Goal: Information Seeking & Learning: Learn about a topic

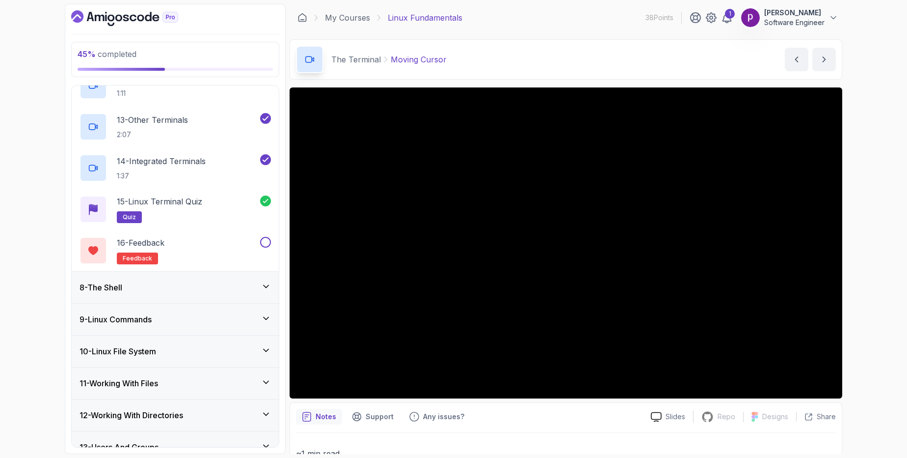
scroll to position [704, 0]
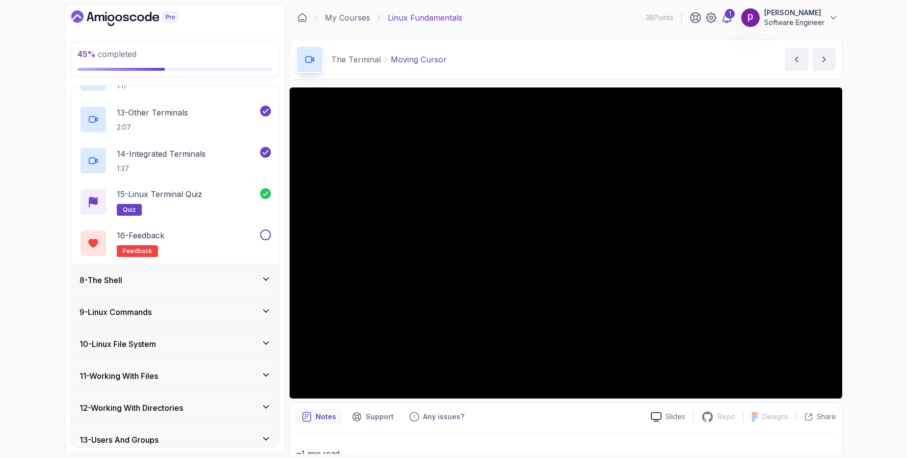
click at [163, 285] on div "8 - The Shell" at bounding box center [175, 280] width 191 height 12
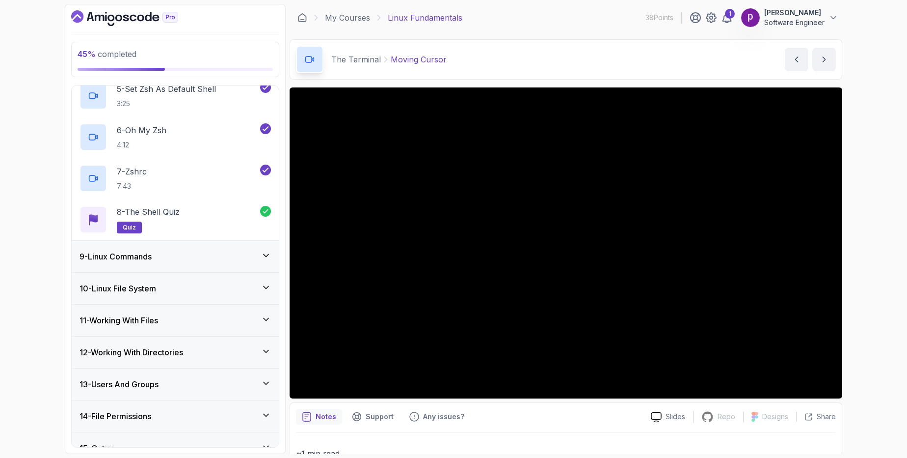
scroll to position [447, 0]
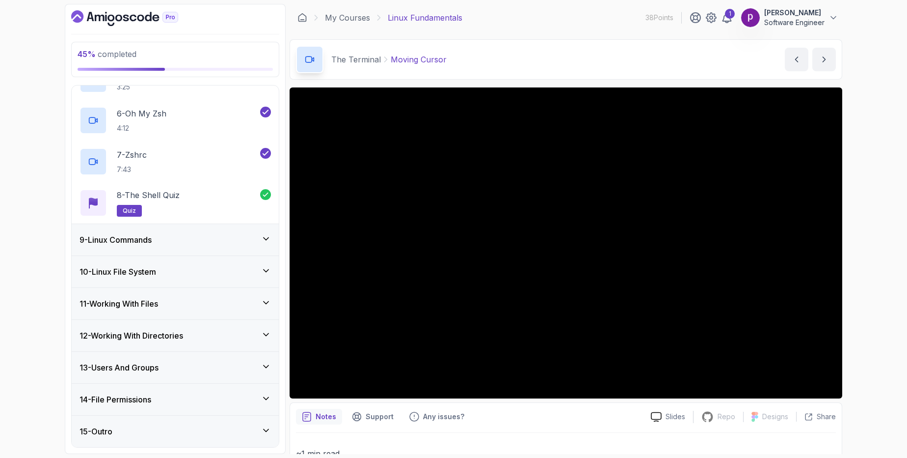
click at [148, 243] on h3 "9 - Linux Commands" at bounding box center [116, 240] width 72 height 12
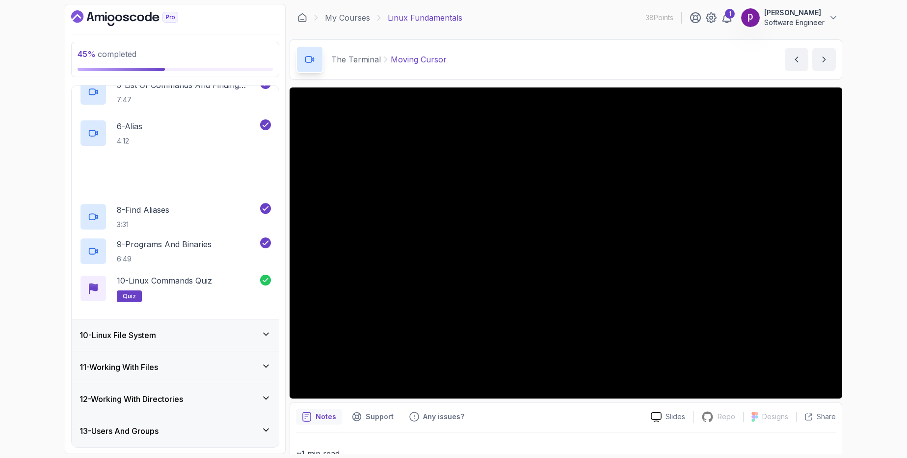
scroll to position [529, 0]
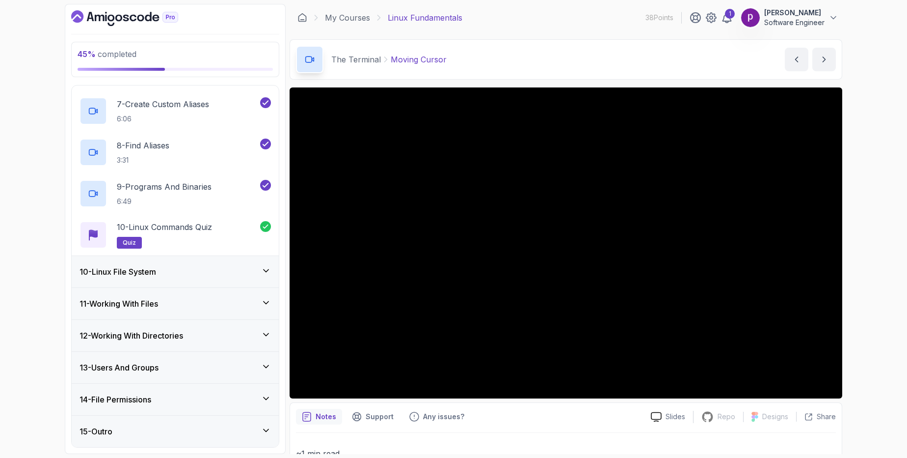
click at [155, 273] on h3 "10 - Linux File System" at bounding box center [118, 272] width 77 height 12
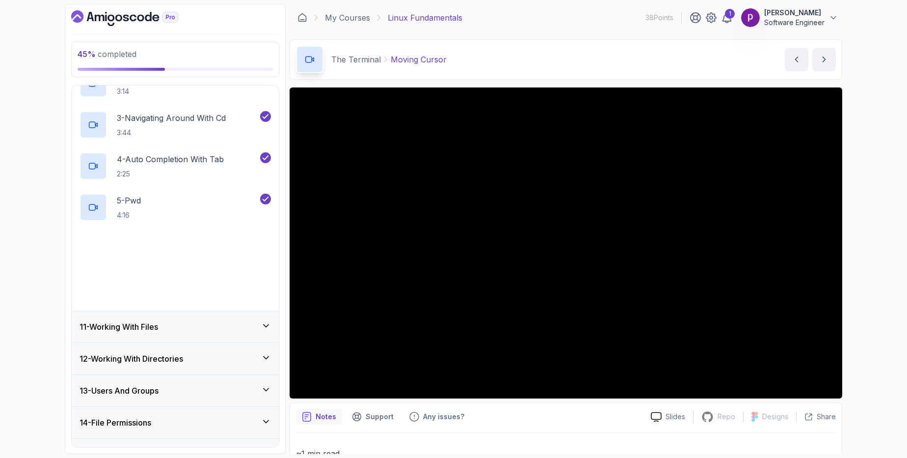
scroll to position [405, 0]
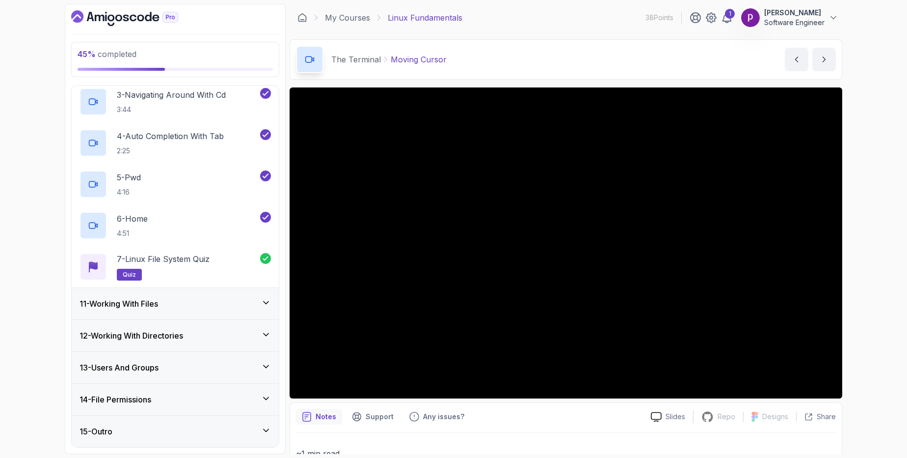
click at [158, 305] on h3 "11 - Working With Files" at bounding box center [119, 303] width 79 height 12
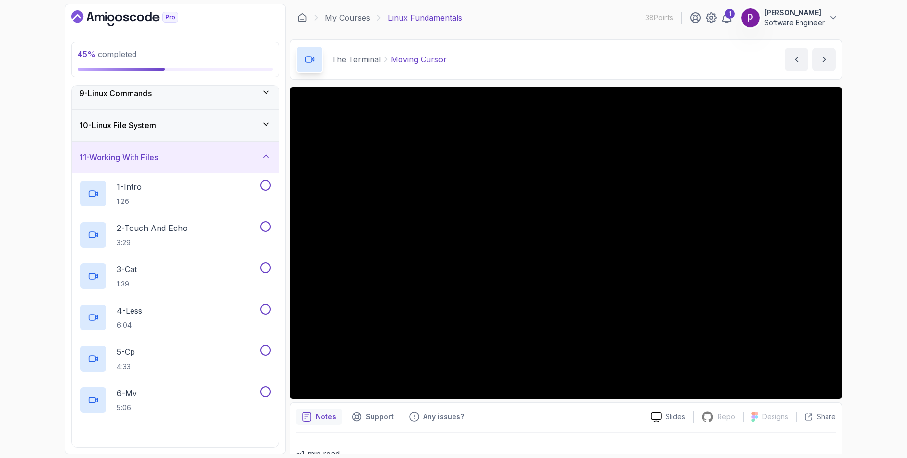
scroll to position [288, 0]
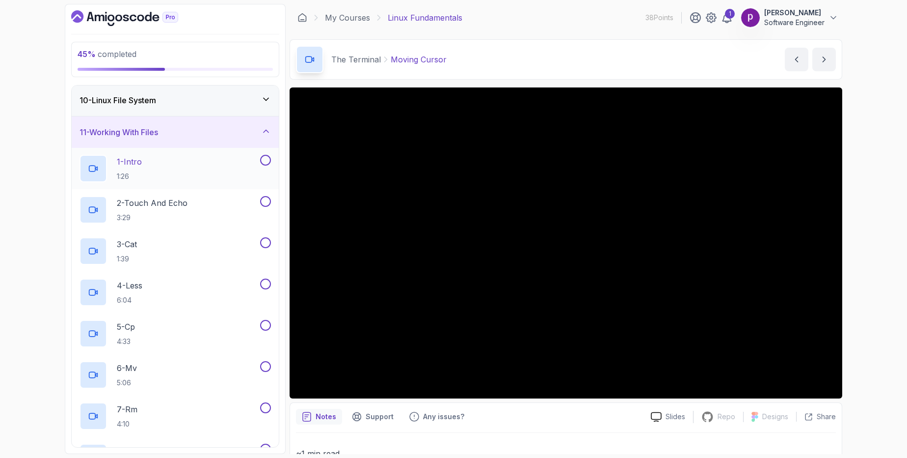
click at [147, 163] on div "1 - Intro 1:26" at bounding box center [169, 168] width 179 height 27
click at [189, 102] on div "10 - Linux File System" at bounding box center [175, 100] width 191 height 12
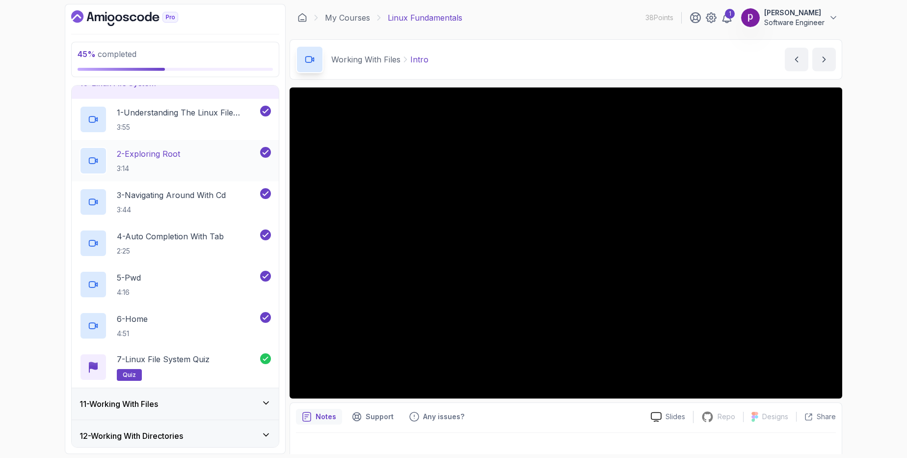
scroll to position [258, 0]
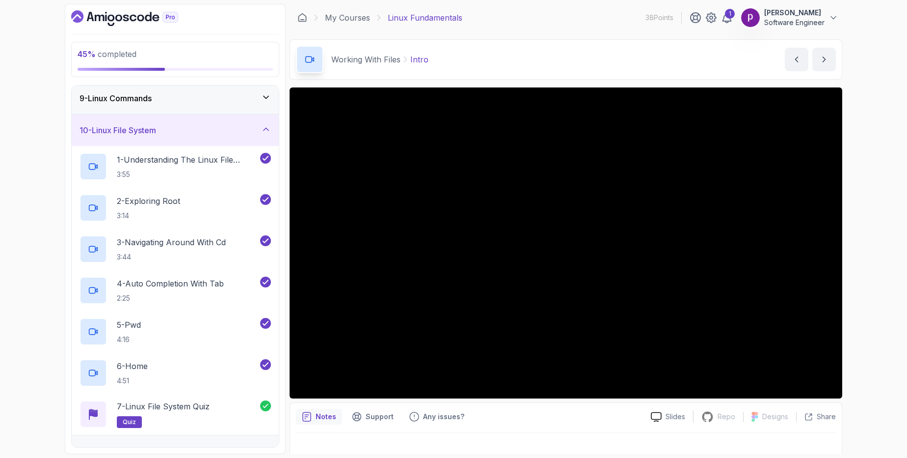
click at [200, 127] on div "10 - Linux File System" at bounding box center [175, 130] width 191 height 12
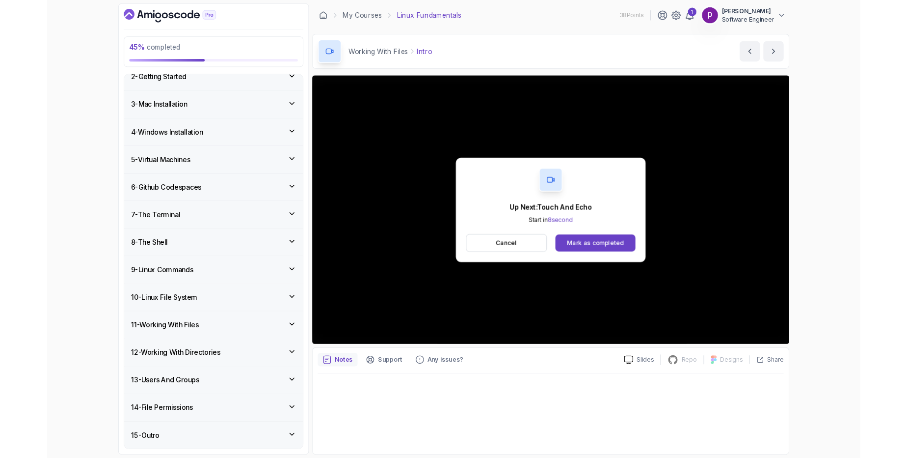
scroll to position [117, 0]
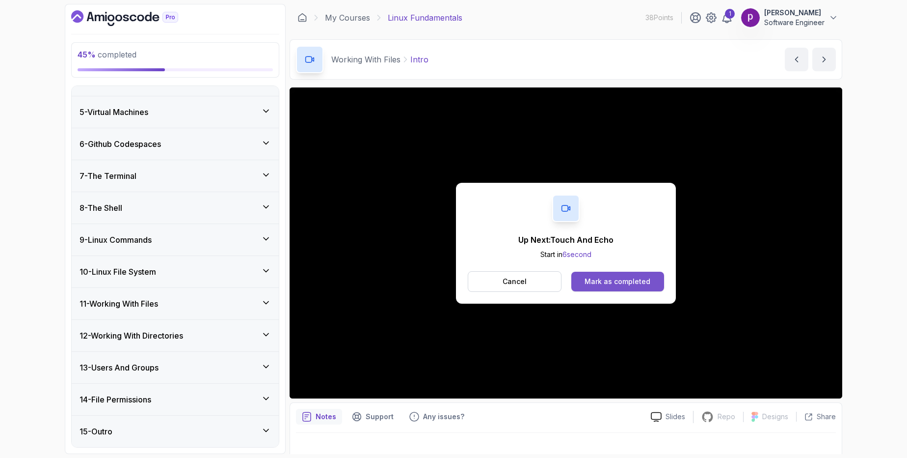
click at [617, 287] on button "Mark as completed" at bounding box center [617, 281] width 93 height 20
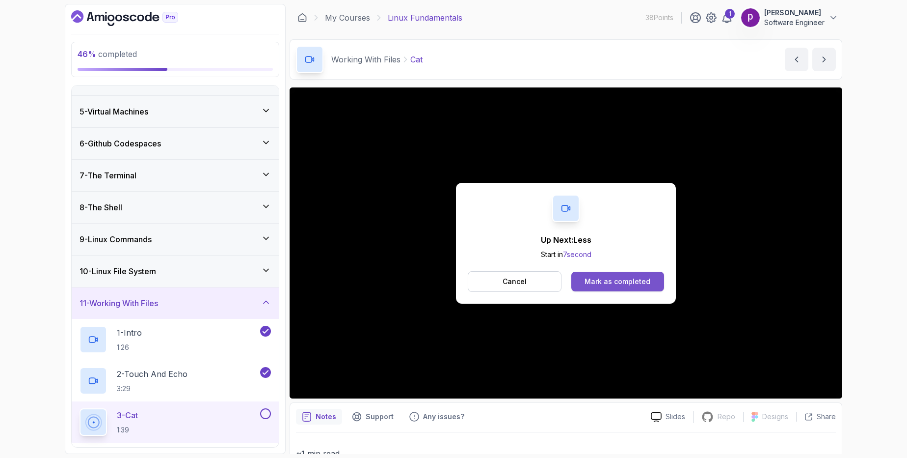
click at [646, 281] on div "Mark as completed" at bounding box center [618, 281] width 66 height 10
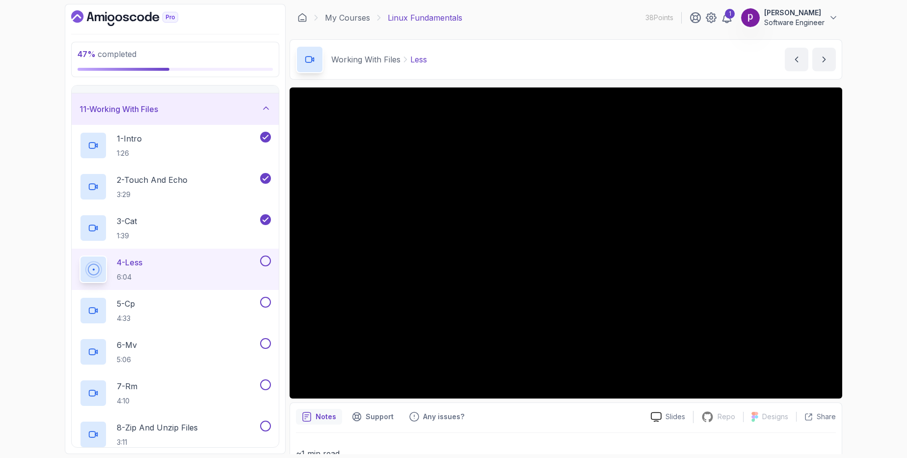
scroll to position [361, 0]
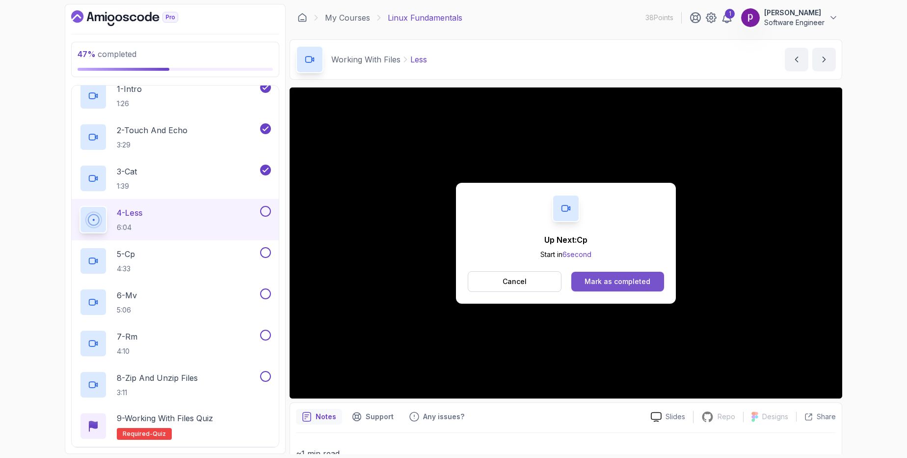
click at [595, 279] on div "Mark as completed" at bounding box center [618, 281] width 66 height 10
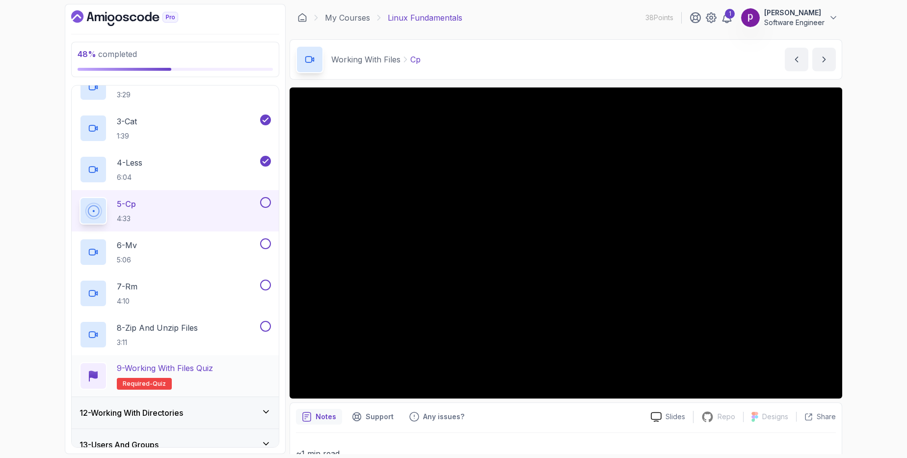
scroll to position [410, 0]
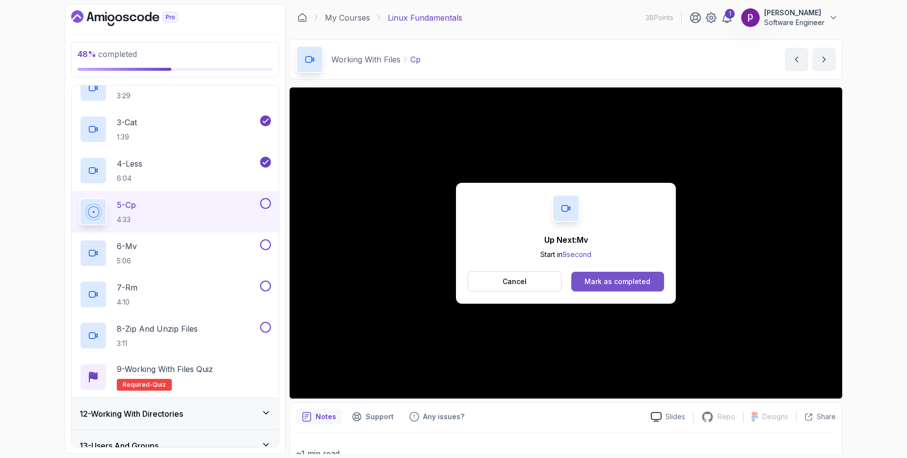
click at [615, 283] on div "Mark as completed" at bounding box center [618, 281] width 66 height 10
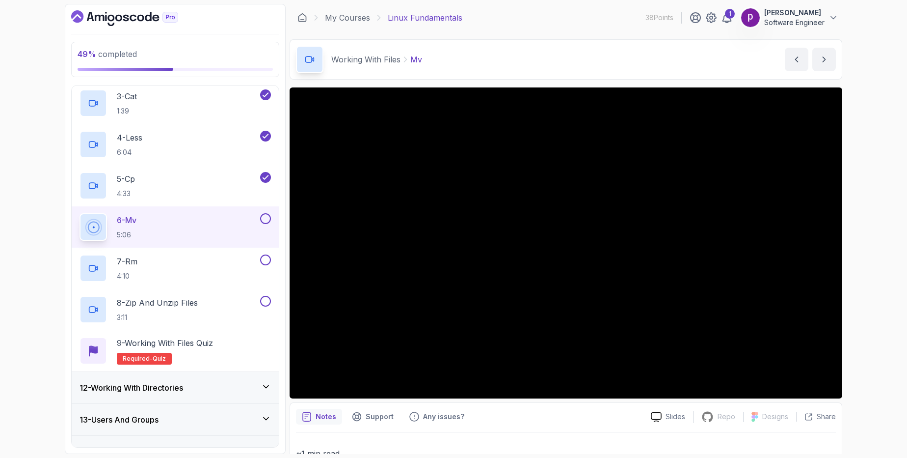
scroll to position [488, 0]
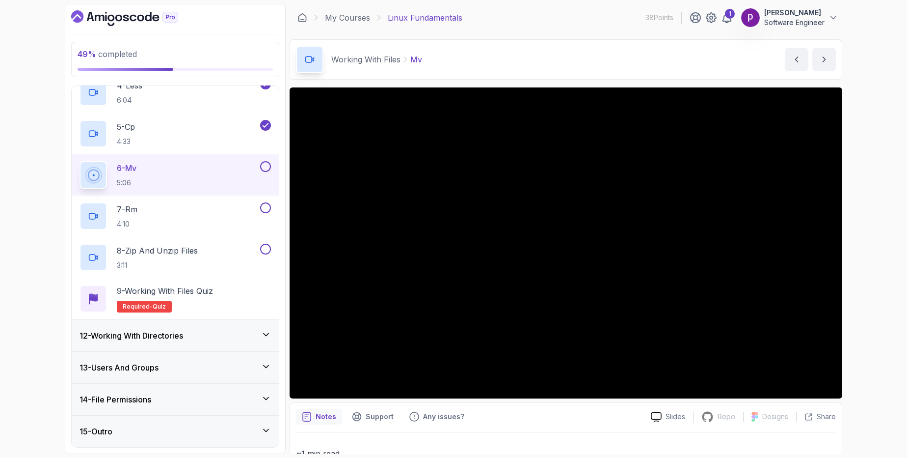
click at [150, 334] on h3 "12 - Working With Directories" at bounding box center [132, 335] width 104 height 12
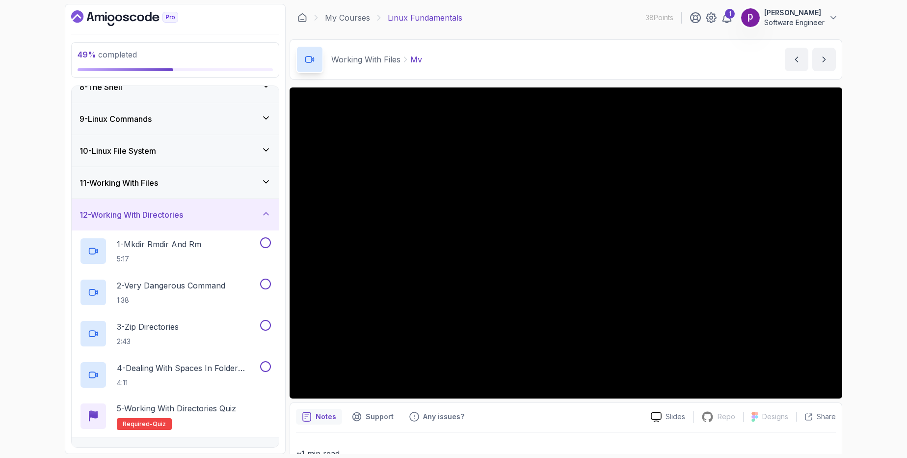
scroll to position [234, 0]
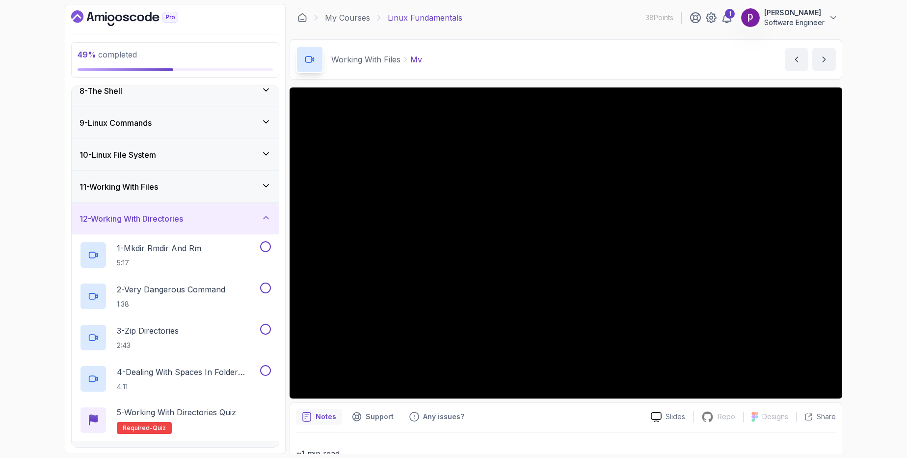
click at [146, 224] on div "12 - Working With Directories" at bounding box center [175, 218] width 207 height 31
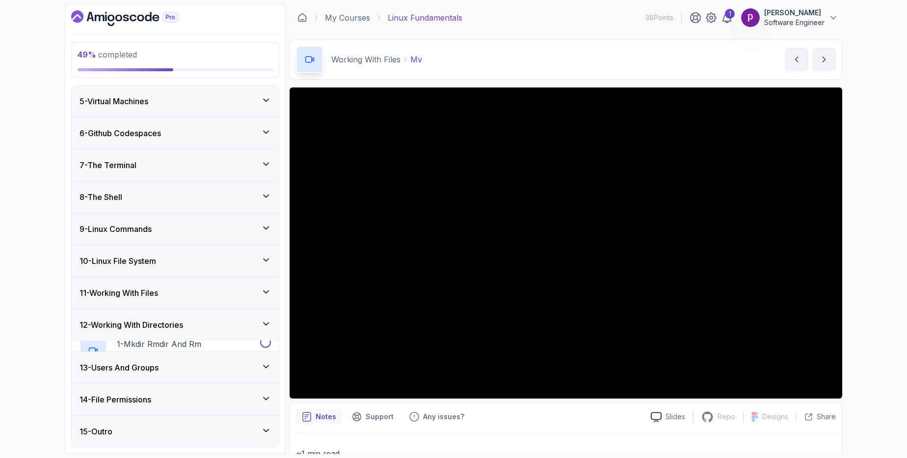
scroll to position [117, 0]
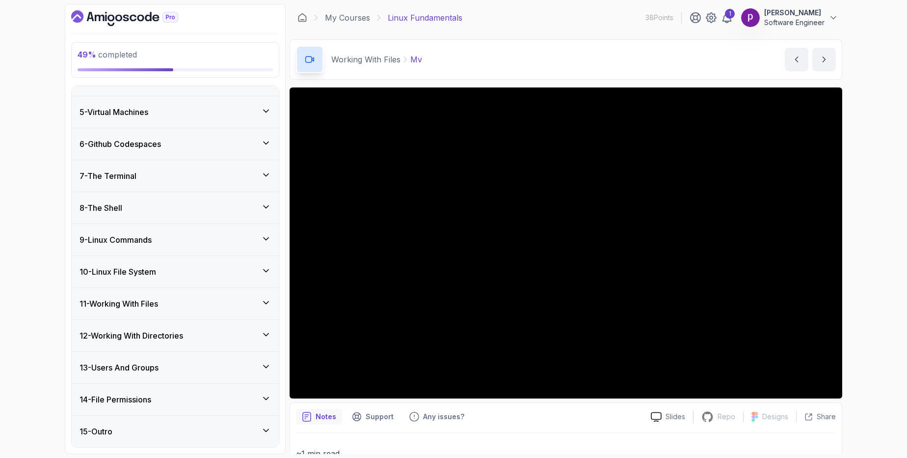
click at [139, 373] on h3 "13 - Users And Groups" at bounding box center [119, 367] width 79 height 12
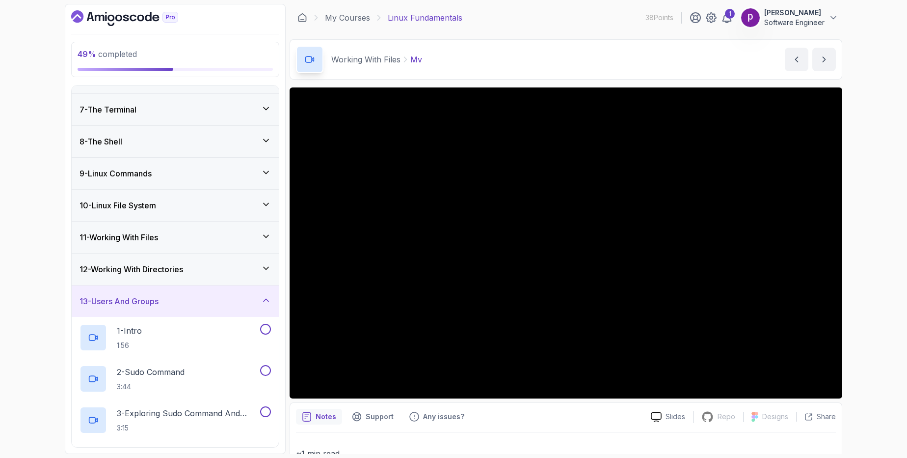
scroll to position [180, 0]
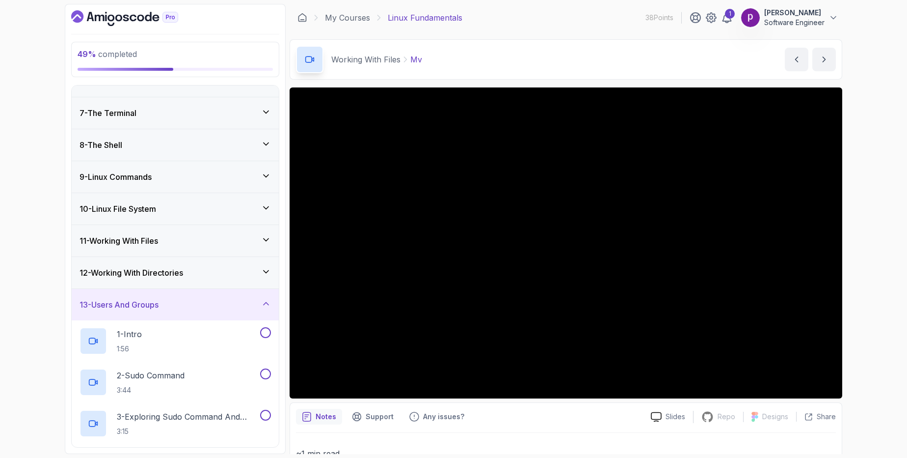
click at [135, 304] on h3 "13 - Users And Groups" at bounding box center [119, 304] width 79 height 12
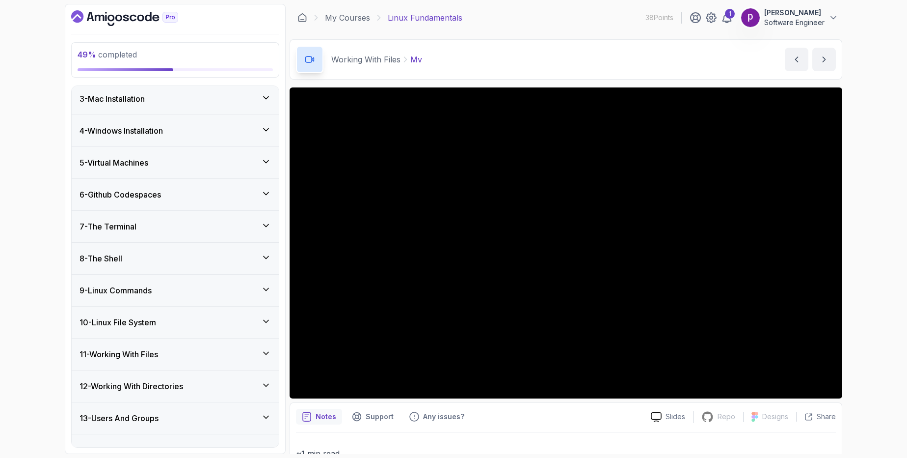
scroll to position [117, 0]
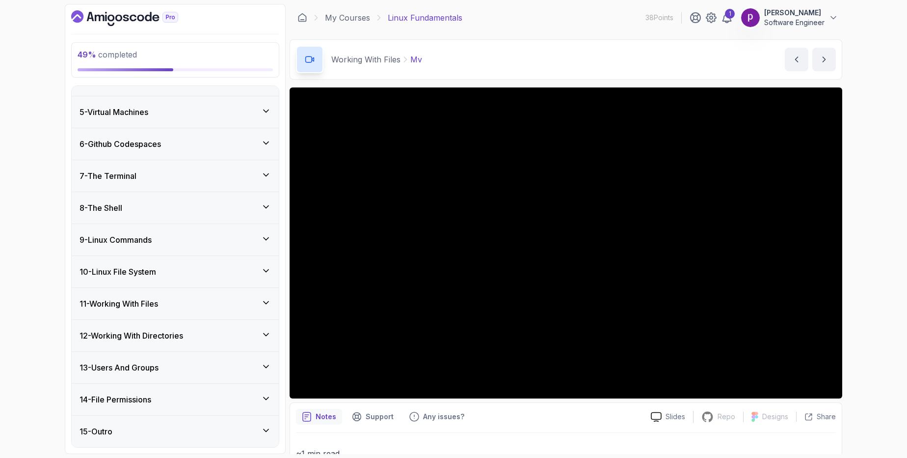
click at [127, 396] on h3 "14 - File Permissions" at bounding box center [116, 399] width 72 height 12
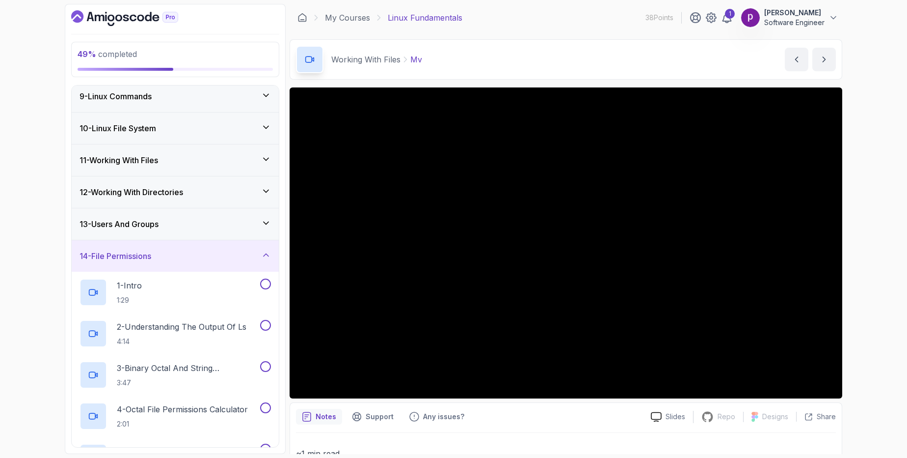
scroll to position [259, 0]
click at [122, 259] on h3 "14 - File Permissions" at bounding box center [116, 257] width 72 height 12
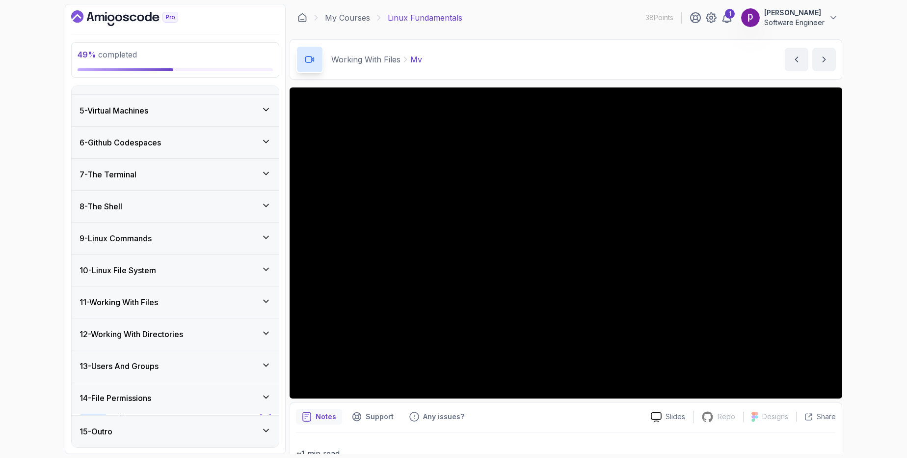
scroll to position [117, 0]
click at [123, 432] on div "15 - Outro" at bounding box center [175, 431] width 191 height 12
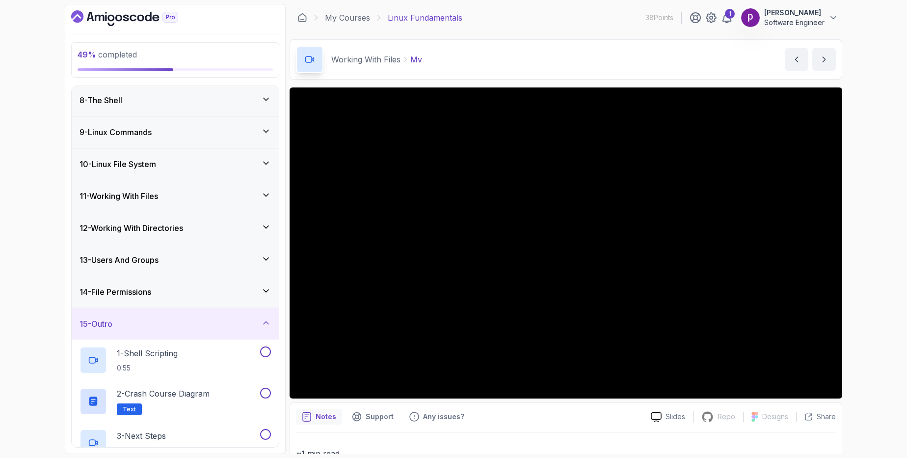
click at [126, 324] on div "15 - Outro" at bounding box center [175, 324] width 191 height 12
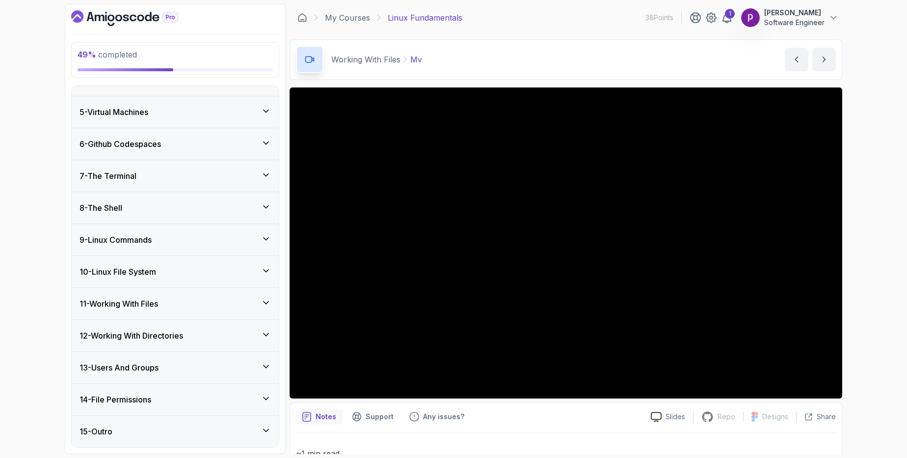
click at [132, 271] on h3 "10 - Linux File System" at bounding box center [118, 272] width 77 height 12
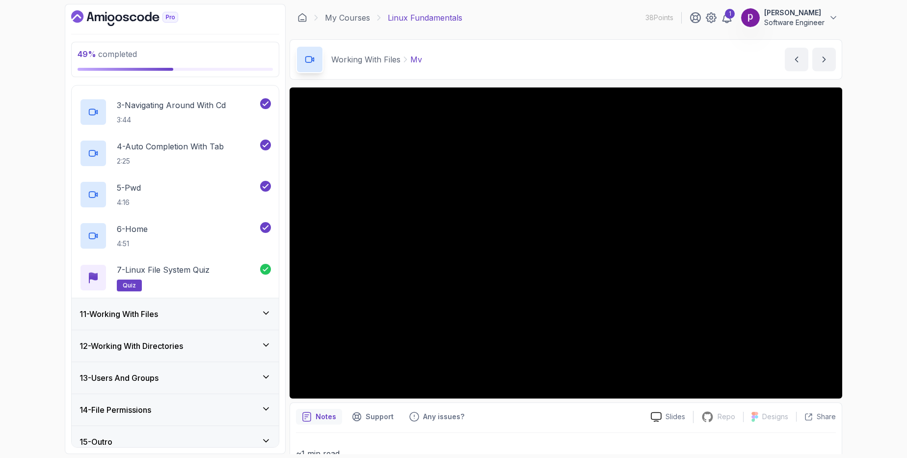
scroll to position [405, 0]
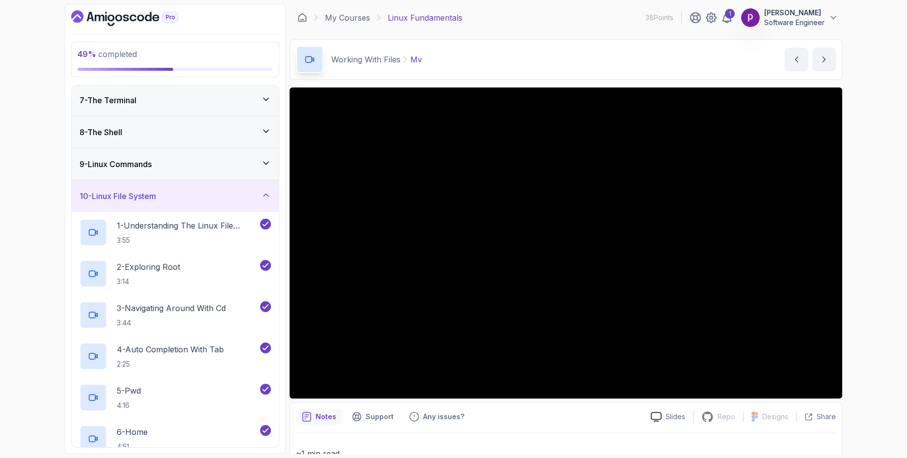
click at [125, 190] on h3 "10 - Linux File System" at bounding box center [118, 196] width 77 height 12
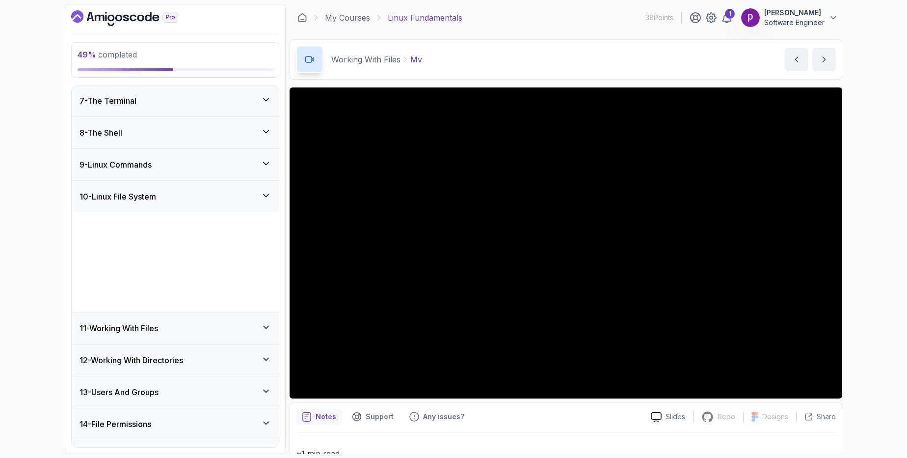
scroll to position [117, 0]
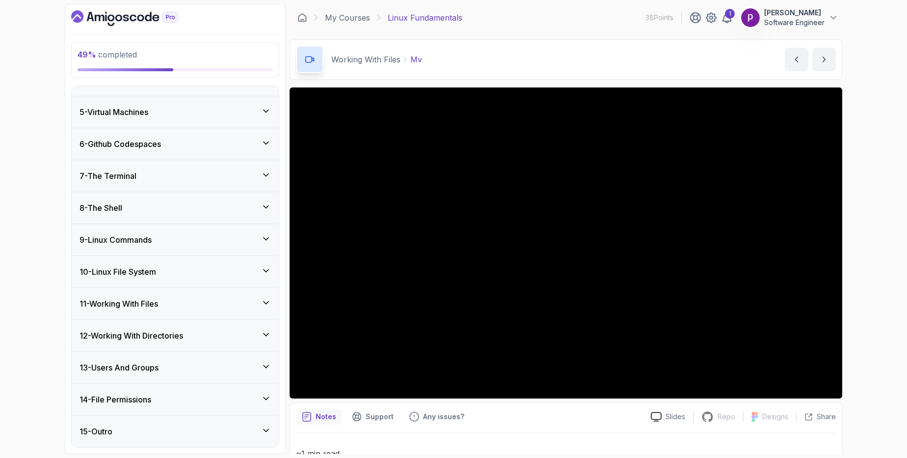
click at [124, 302] on h3 "11 - Working With Files" at bounding box center [119, 303] width 79 height 12
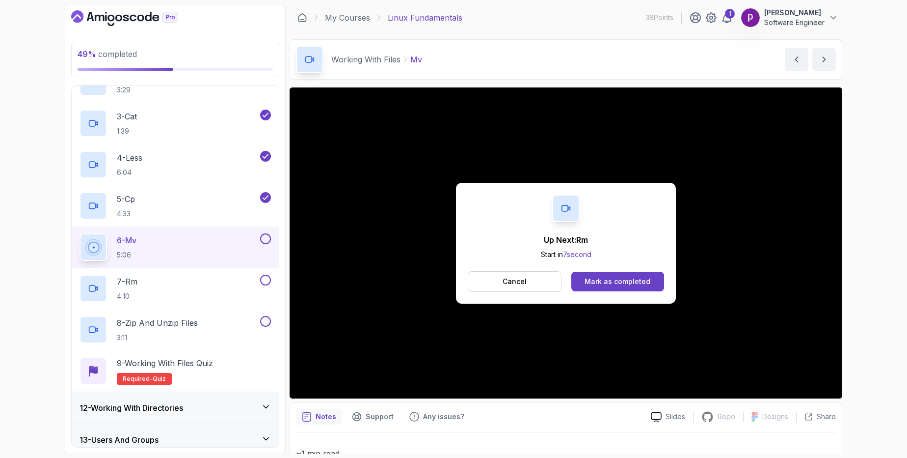
scroll to position [470, 0]
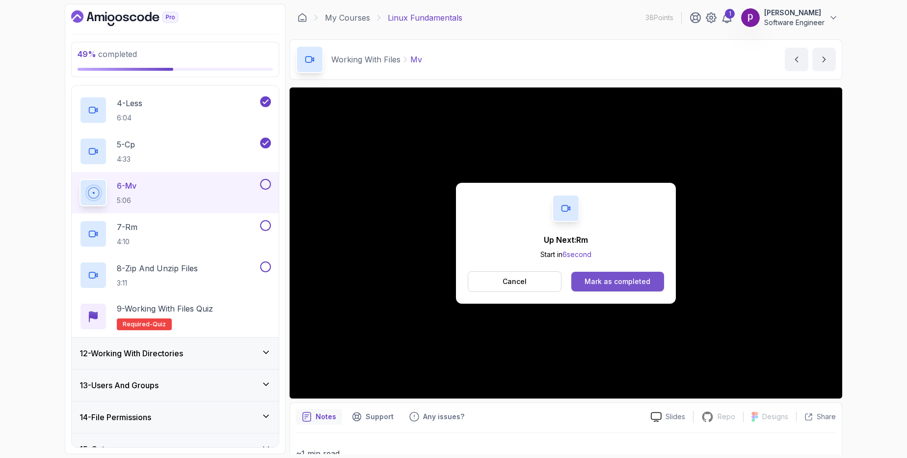
click at [630, 272] on button "Mark as completed" at bounding box center [617, 281] width 93 height 20
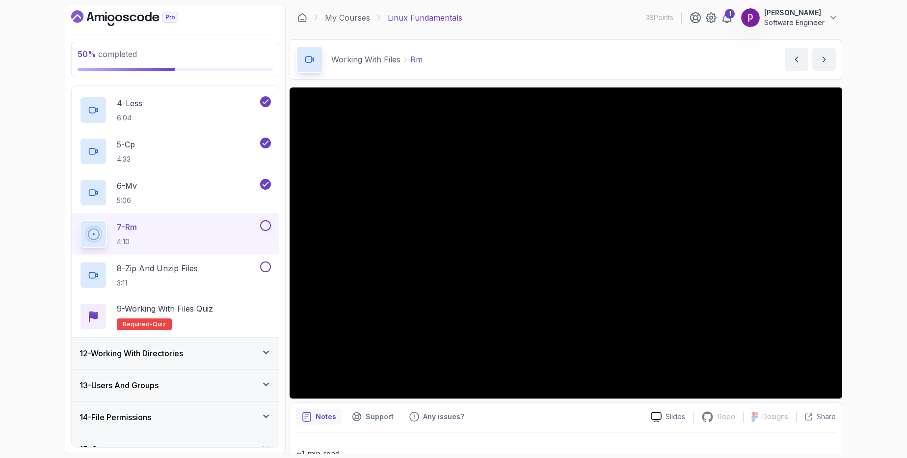
click at [149, 348] on h3 "12 - Working With Directories" at bounding box center [132, 353] width 104 height 12
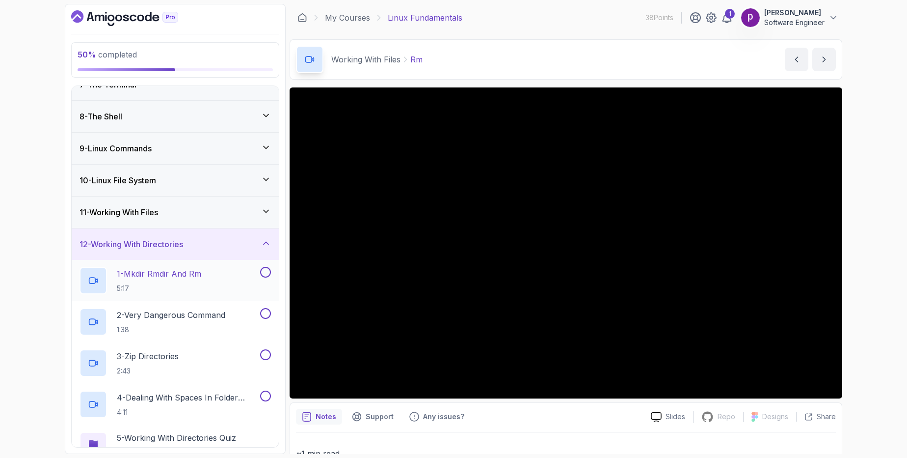
scroll to position [207, 0]
click at [145, 247] on h3 "12 - Working With Directories" at bounding box center [132, 246] width 104 height 12
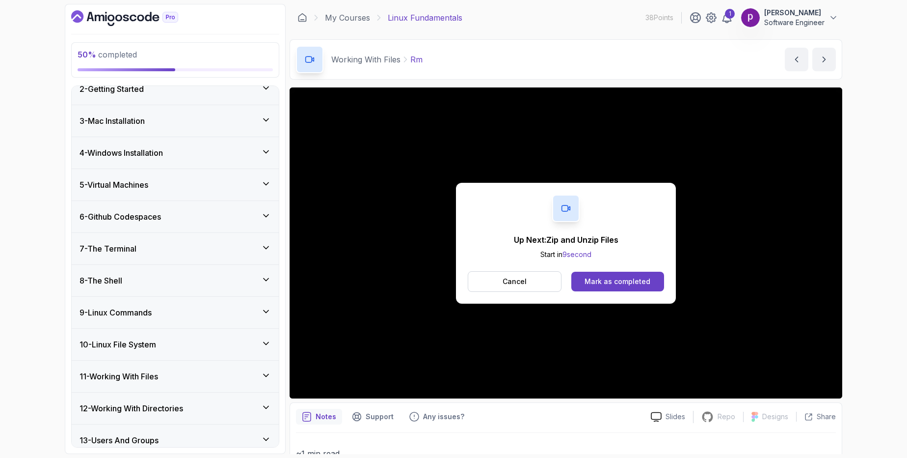
scroll to position [117, 0]
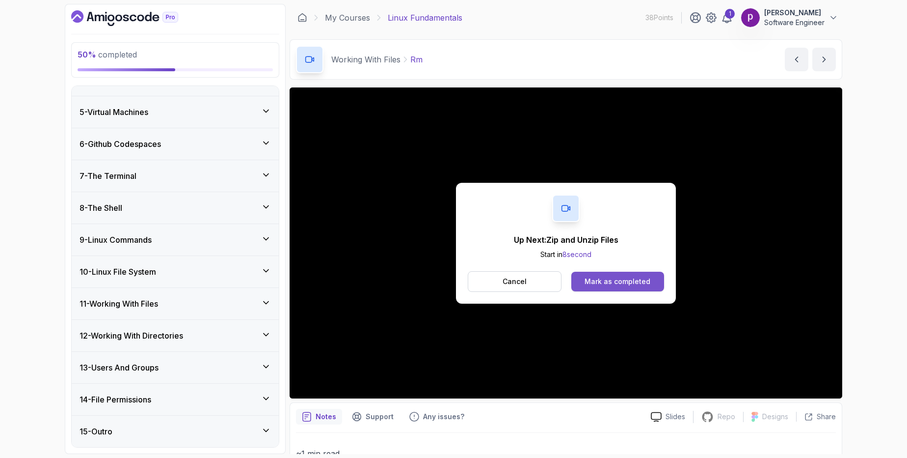
click at [629, 280] on div "Mark as completed" at bounding box center [618, 281] width 66 height 10
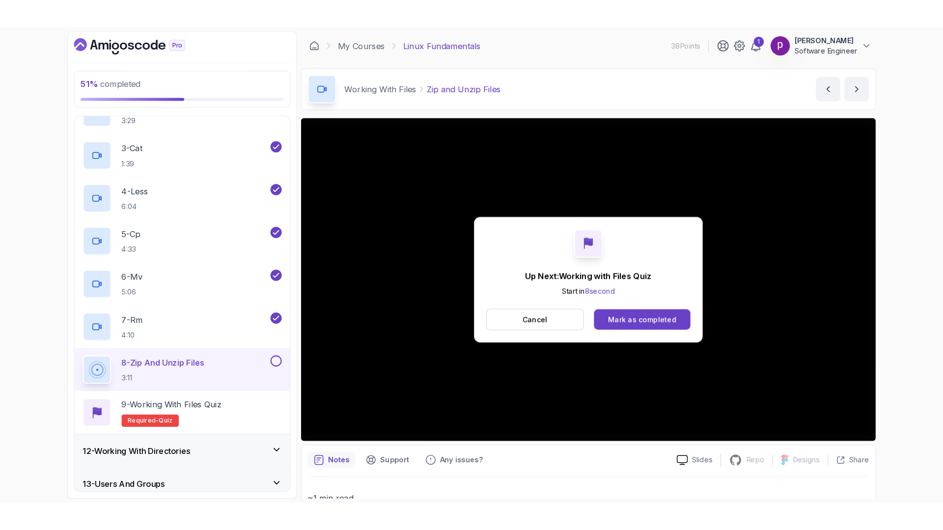
scroll to position [488, 0]
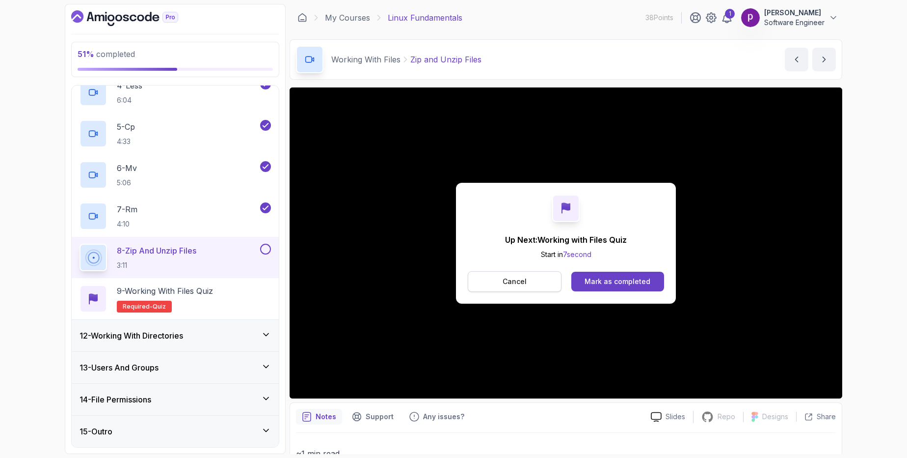
click at [495, 281] on button "Cancel" at bounding box center [515, 281] width 94 height 21
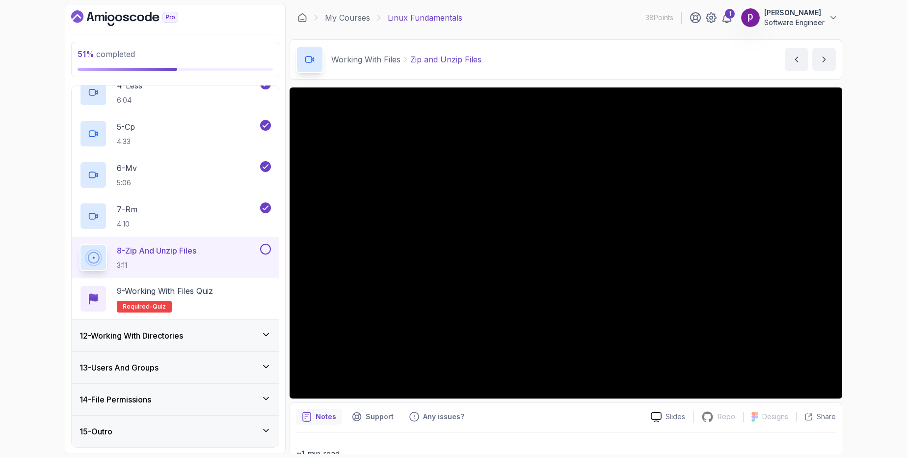
click at [219, 257] on div "8 - Zip and Unzip Files 3:11" at bounding box center [169, 256] width 179 height 27
click at [96, 299] on icon at bounding box center [93, 297] width 8 height 7
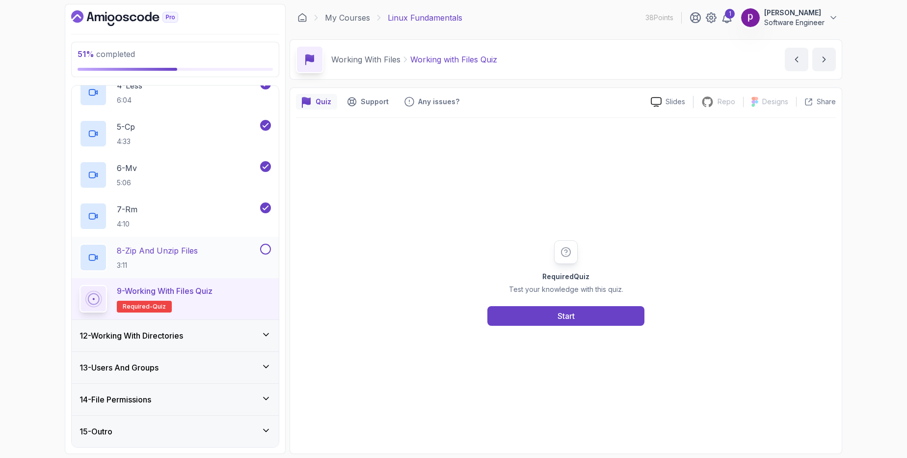
click at [135, 262] on p "3:11" at bounding box center [157, 265] width 81 height 10
click at [173, 248] on p "8 - Zip and Unzip Files" at bounding box center [157, 250] width 81 height 12
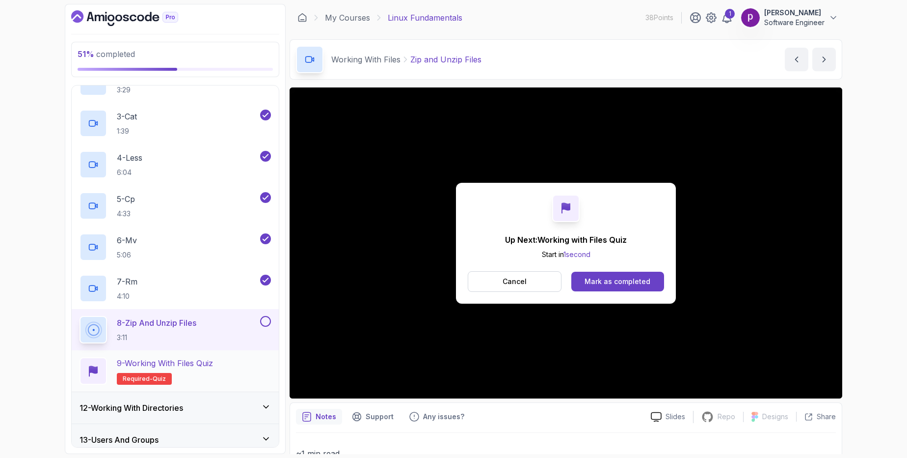
scroll to position [488, 0]
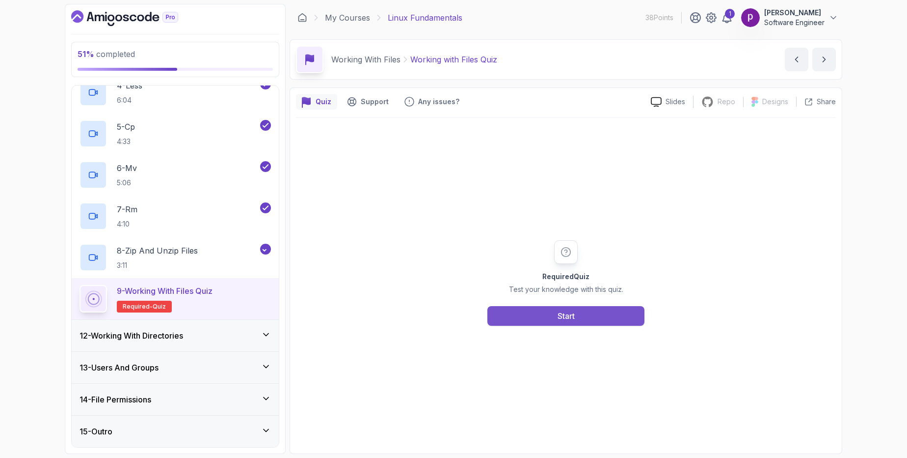
click at [578, 317] on button "Start" at bounding box center [565, 316] width 157 height 20
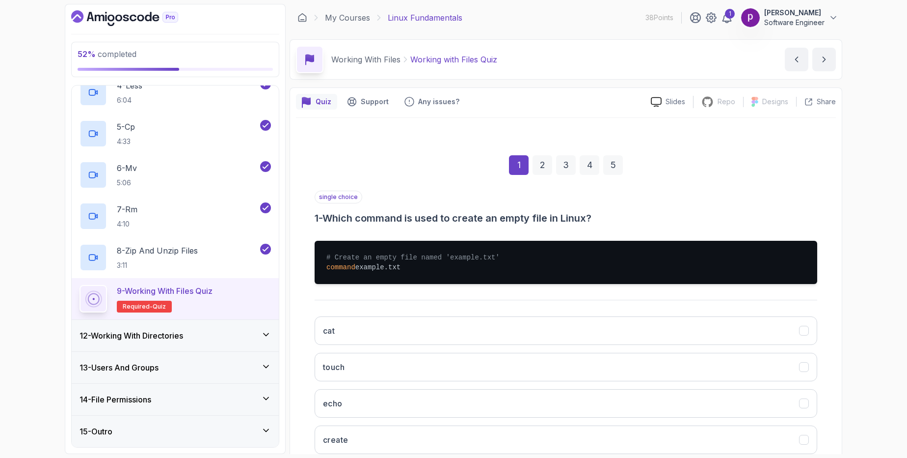
scroll to position [63, 0]
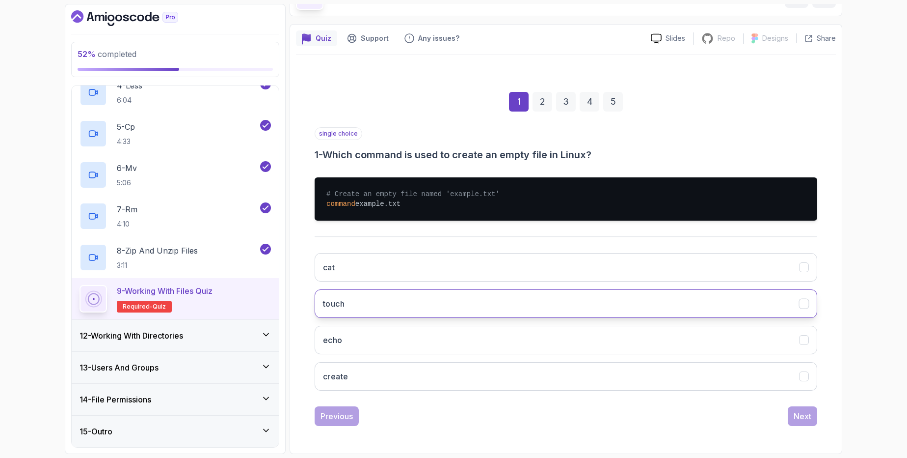
click at [512, 308] on button "touch" at bounding box center [566, 303] width 503 height 28
click at [804, 419] on div "Next" at bounding box center [803, 416] width 18 height 12
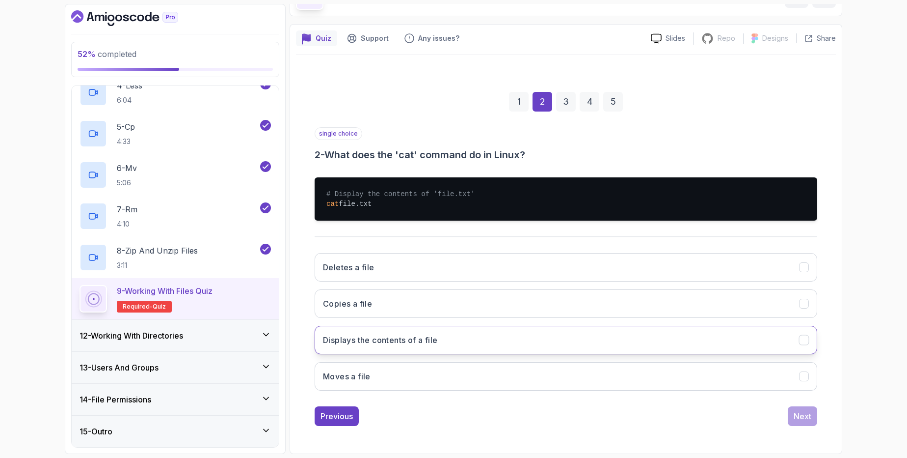
click at [402, 342] on h3 "Displays the contents of a file" at bounding box center [380, 340] width 114 height 12
click at [802, 414] on div "Next" at bounding box center [803, 416] width 18 height 12
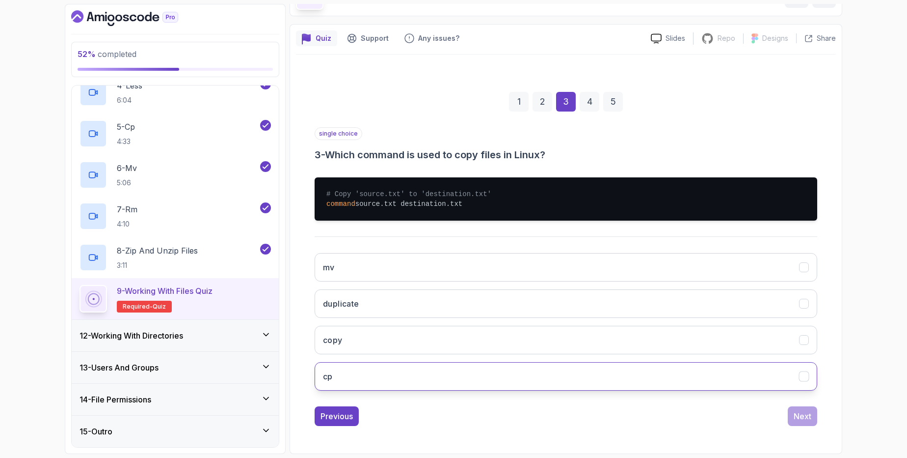
click at [380, 372] on button "cp" at bounding box center [566, 376] width 503 height 28
click at [803, 417] on div "Next" at bounding box center [803, 416] width 18 height 12
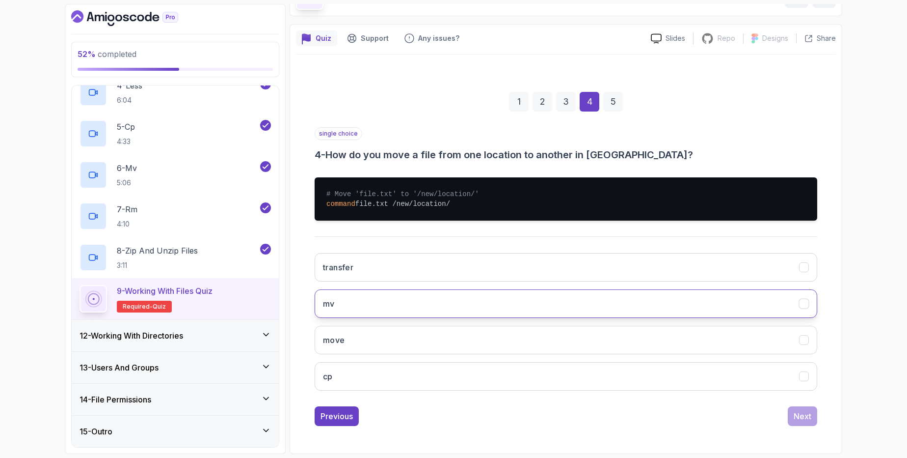
click at [427, 292] on button "mv" at bounding box center [566, 303] width 503 height 28
click at [793, 418] on button "Next" at bounding box center [802, 416] width 29 height 20
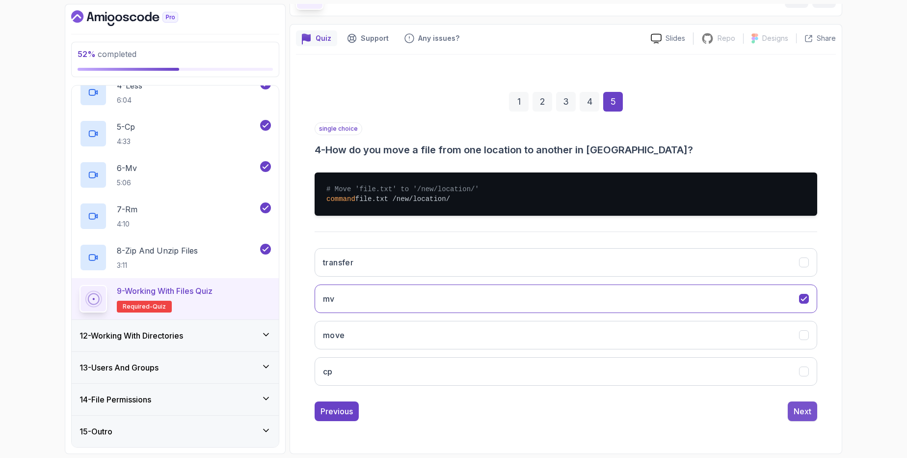
scroll to position [0, 0]
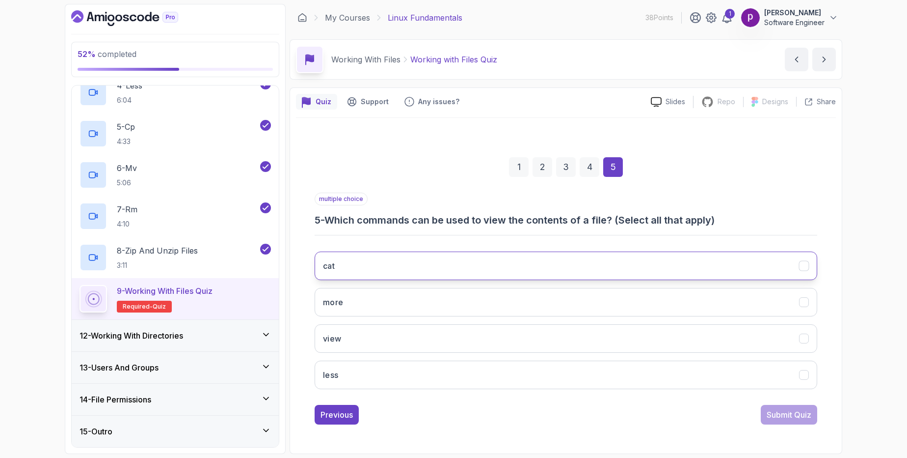
click at [369, 265] on button "cat" at bounding box center [566, 265] width 503 height 28
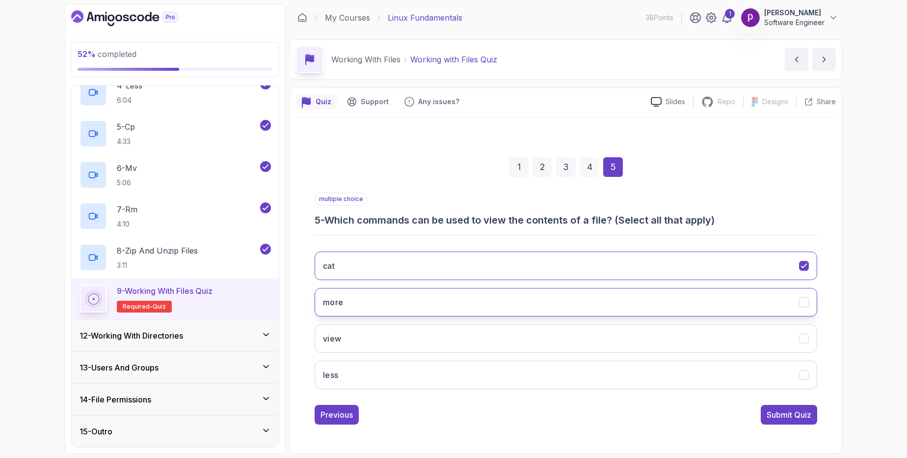
click at [359, 305] on button "more" at bounding box center [566, 302] width 503 height 28
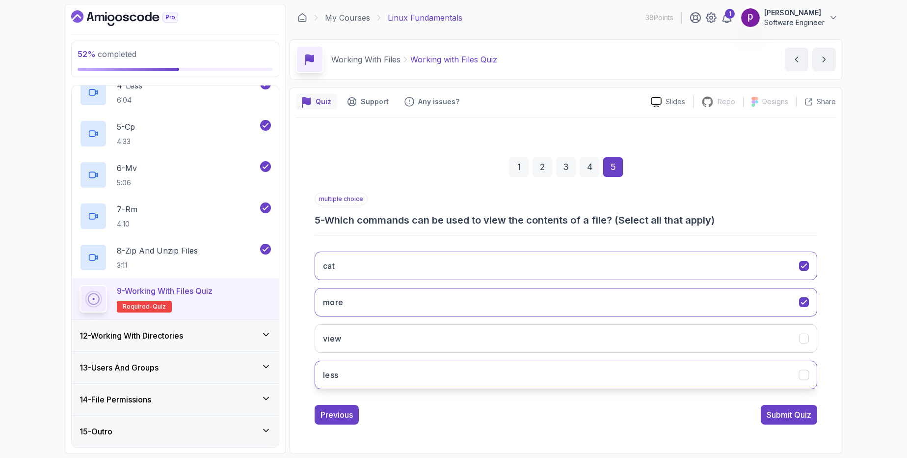
click at [348, 381] on button "less" at bounding box center [566, 374] width 503 height 28
click at [783, 416] on div "Submit Quiz" at bounding box center [789, 414] width 45 height 12
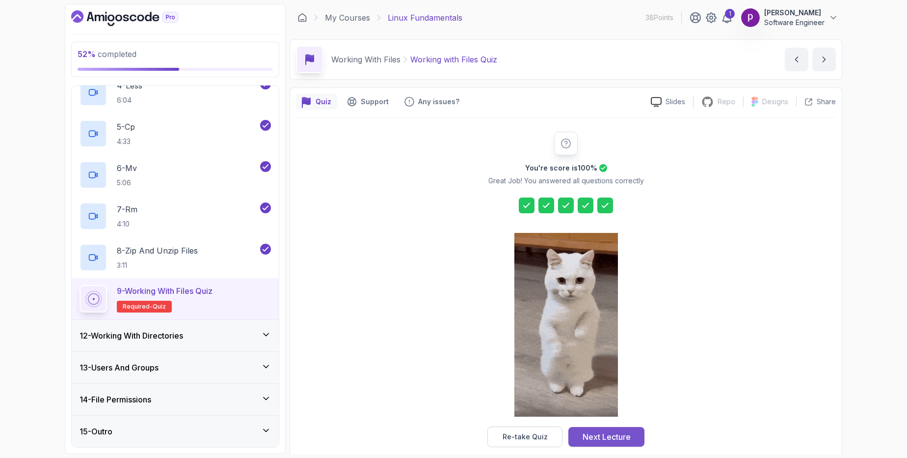
click at [610, 437] on div "Next Lecture" at bounding box center [607, 437] width 48 height 12
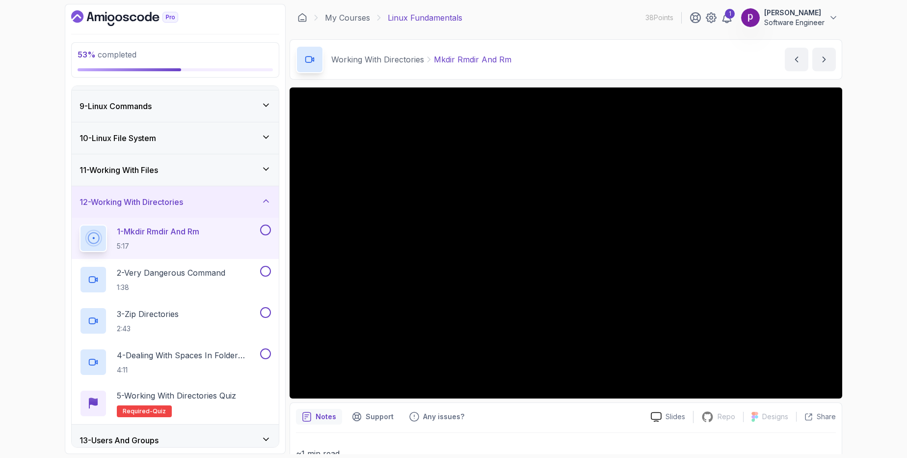
scroll to position [324, 0]
